Goal: Task Accomplishment & Management: Use online tool/utility

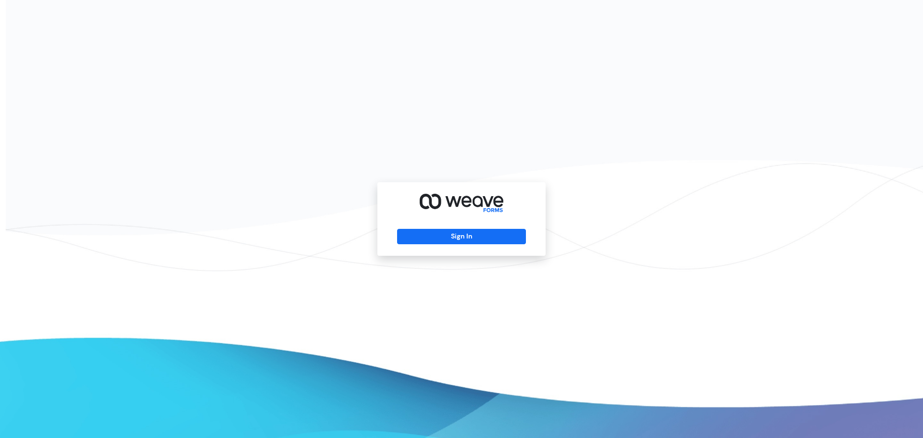
click at [455, 245] on div "Sign In" at bounding box center [461, 219] width 168 height 74
click at [468, 239] on button "Sign In" at bounding box center [461, 236] width 128 height 15
